Goal: Task Accomplishment & Management: Manage account settings

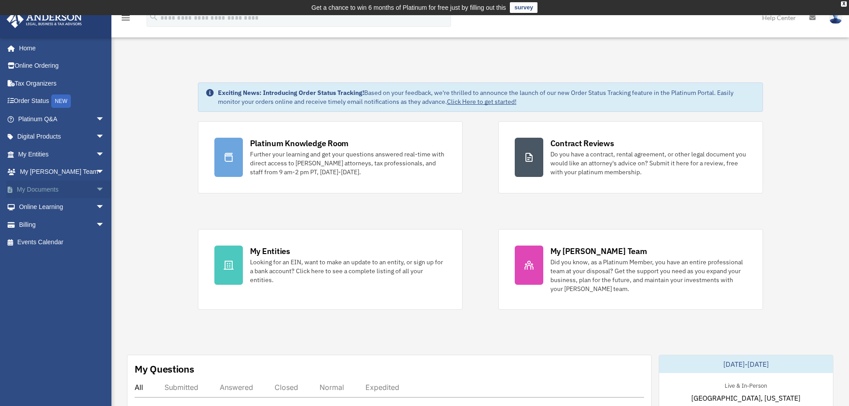
click at [96, 189] on span "arrow_drop_down" at bounding box center [105, 190] width 18 height 18
click at [40, 204] on link "Box" at bounding box center [65, 207] width 106 height 18
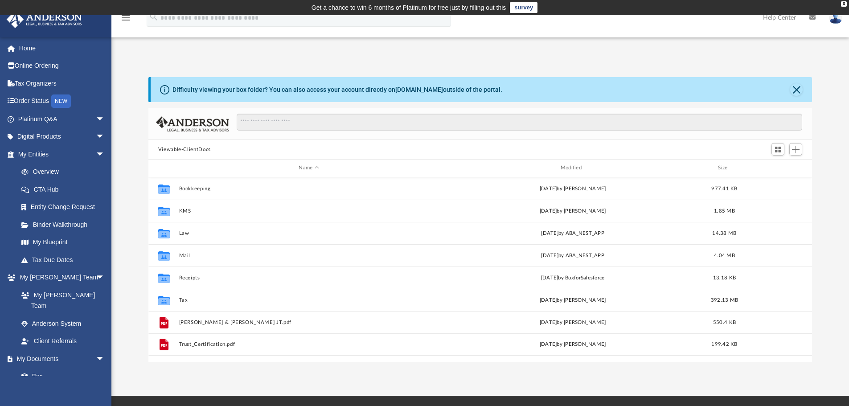
scroll to position [196, 657]
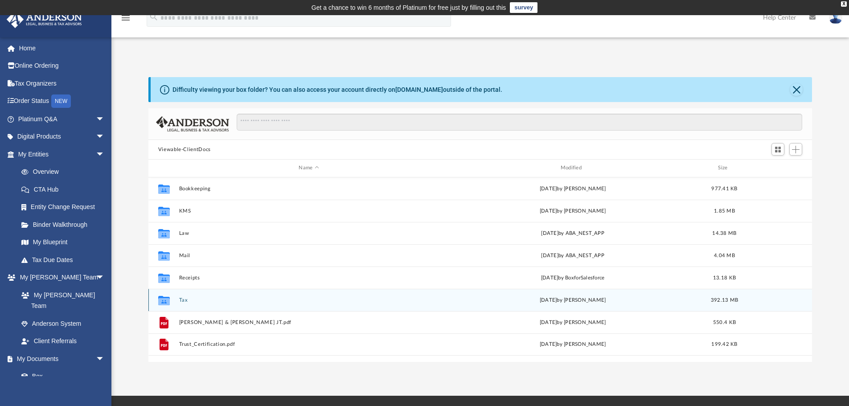
drag, startPoint x: 180, startPoint y: 298, endPoint x: 209, endPoint y: 293, distance: 29.3
click at [180, 297] on button "Tax" at bounding box center [309, 300] width 260 height 6
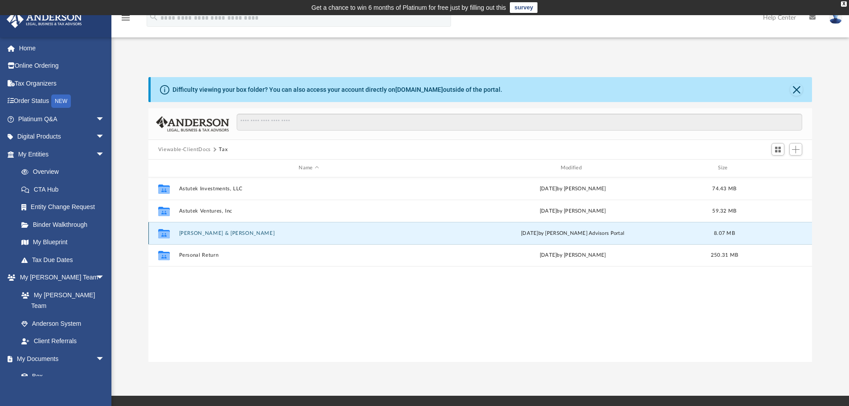
click at [197, 231] on button "Moona, Sanjay K. & Madhvi S." at bounding box center [309, 233] width 260 height 6
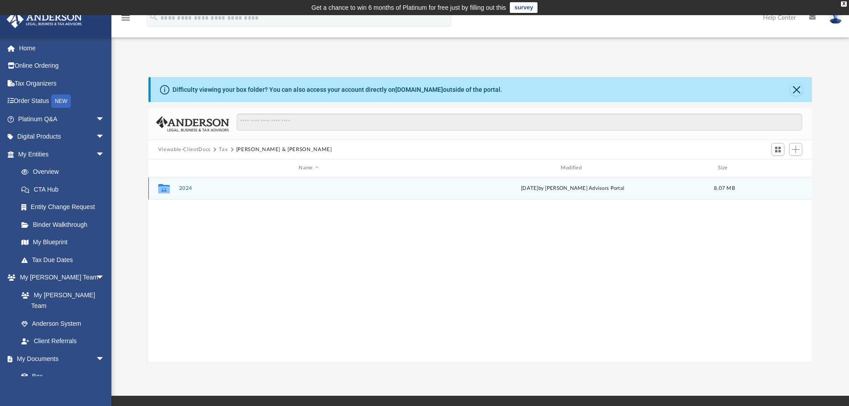
click at [188, 189] on button "2024" at bounding box center [309, 188] width 260 height 6
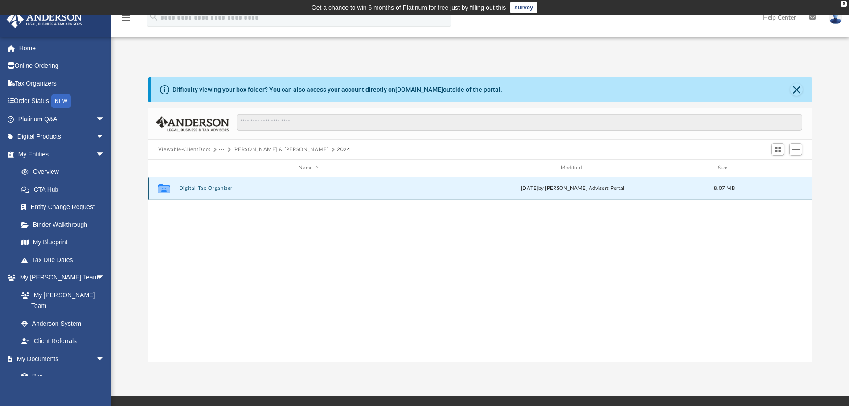
click at [211, 191] on button "Digital Tax Organizer" at bounding box center [309, 188] width 260 height 6
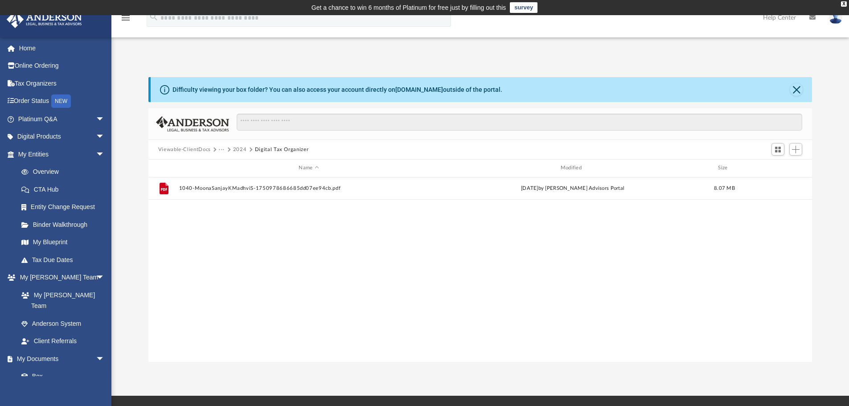
click at [233, 148] on button "2024" at bounding box center [240, 150] width 14 height 8
click at [245, 150] on button "Moona, Sanjay K. & Madhvi S." at bounding box center [281, 150] width 96 height 8
click at [223, 148] on button "Tax" at bounding box center [223, 150] width 9 height 8
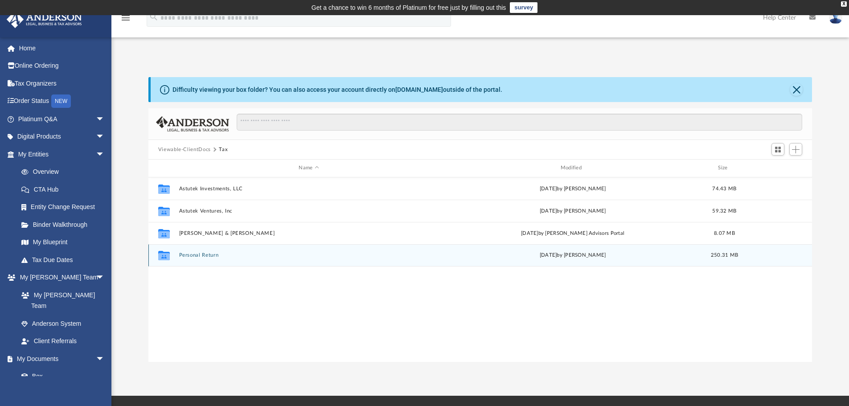
click at [197, 256] on button "Personal Return" at bounding box center [309, 255] width 260 height 6
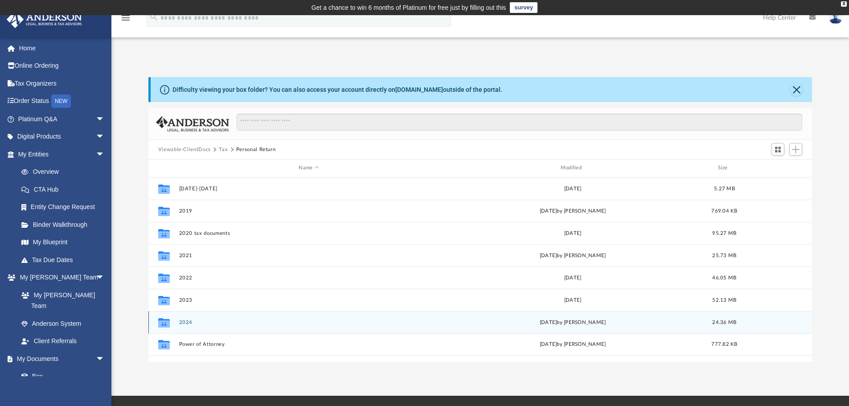
click at [183, 324] on button "2024" at bounding box center [309, 323] width 260 height 6
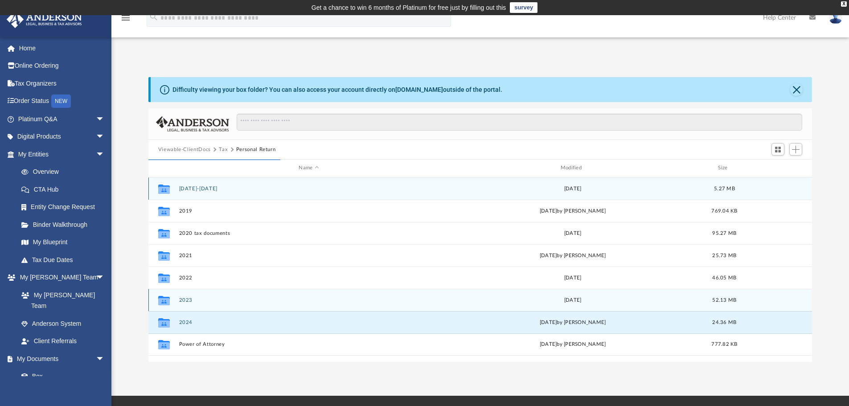
scroll to position [168, 657]
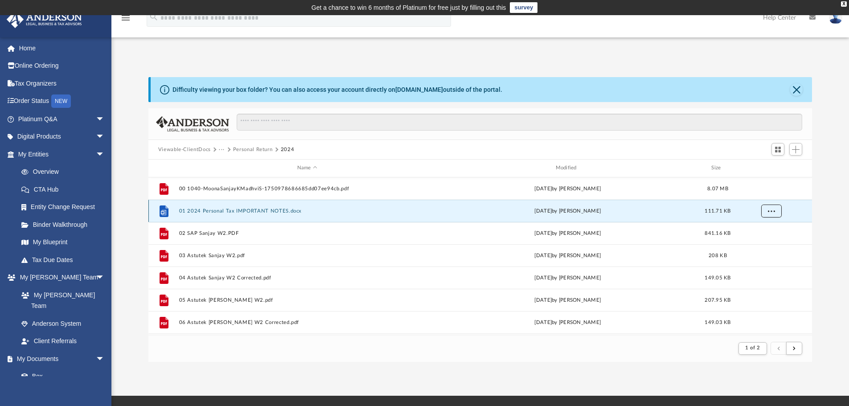
click at [771, 209] on span "More options" at bounding box center [771, 210] width 7 height 5
click at [793, 150] on span "Add" at bounding box center [796, 150] width 8 height 8
click at [770, 166] on li "Upload" at bounding box center [783, 167] width 29 height 9
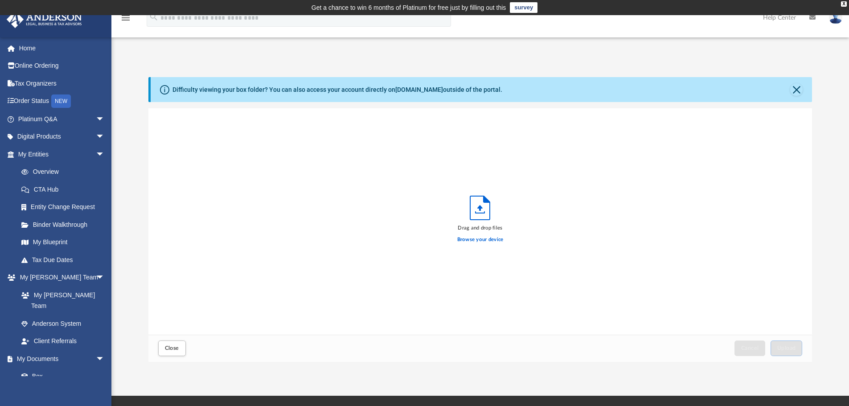
scroll to position [219, 657]
click at [479, 239] on label "Browse your device" at bounding box center [480, 240] width 46 height 8
click at [0, 0] on input "Browse your device" at bounding box center [0, 0] width 0 height 0
click at [781, 343] on button "Upload" at bounding box center [787, 349] width 32 height 16
click at [174, 346] on span "Close" at bounding box center [172, 347] width 14 height 5
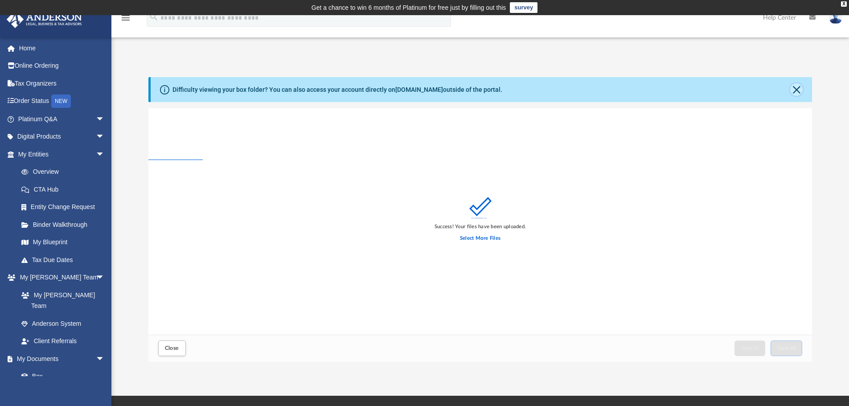
click at [798, 90] on button "Close" at bounding box center [796, 89] width 12 height 12
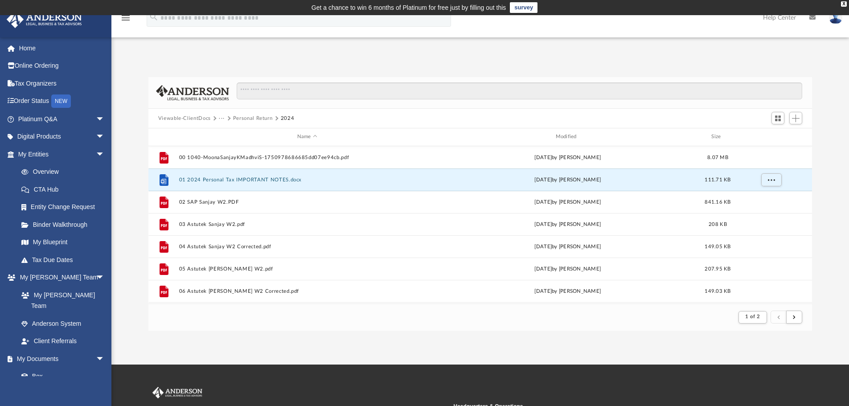
click at [249, 117] on button "Personal Return" at bounding box center [253, 119] width 40 height 8
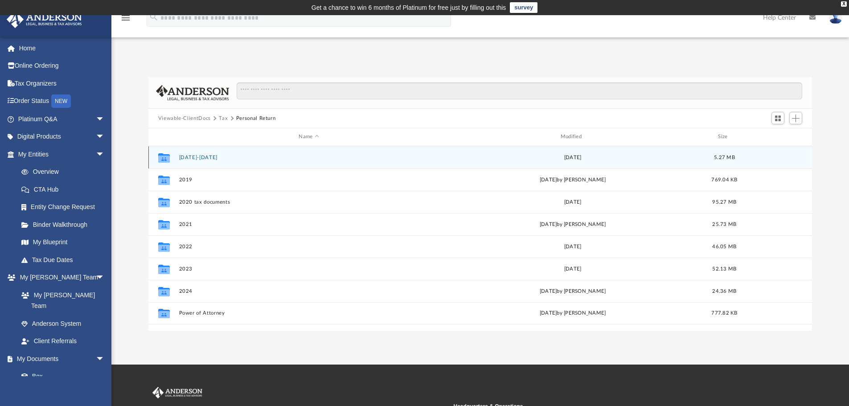
scroll to position [196, 657]
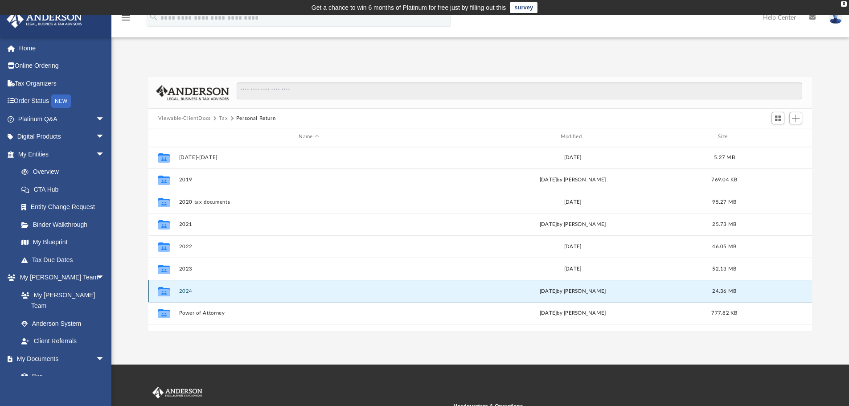
click at [179, 293] on button "2024" at bounding box center [309, 291] width 260 height 6
click at [189, 291] on button "2024" at bounding box center [309, 291] width 260 height 6
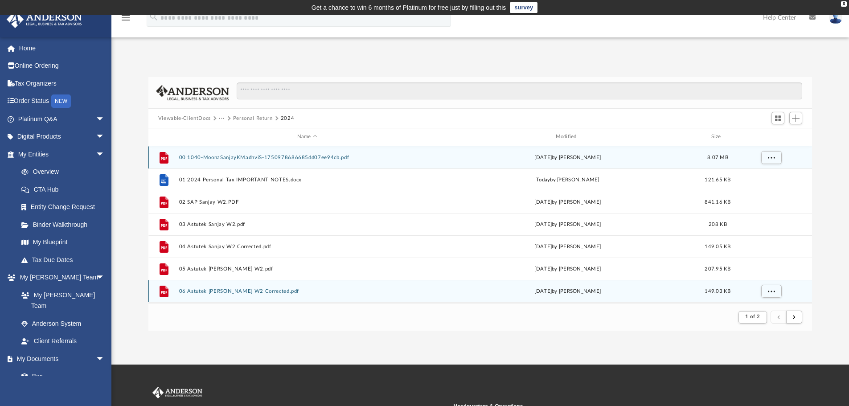
scroll to position [168, 657]
